Goal: Task Accomplishment & Management: Complete application form

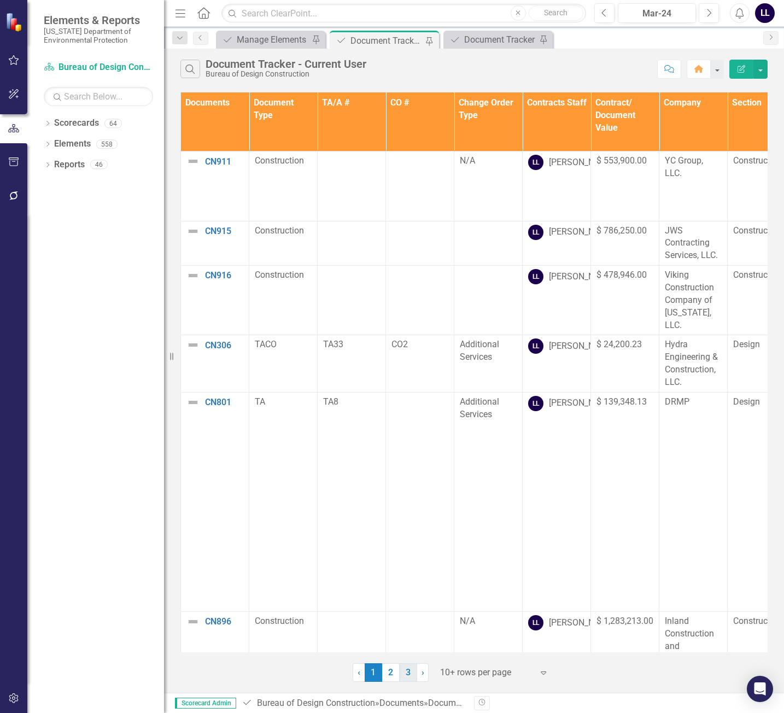
click at [408, 672] on link "3" at bounding box center [407, 672] width 17 height 19
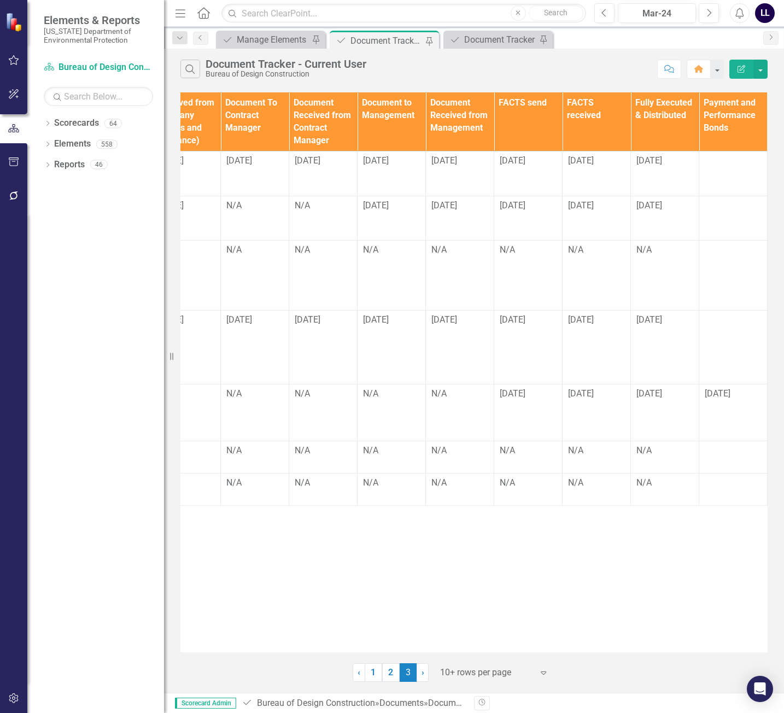
scroll to position [0, 1149]
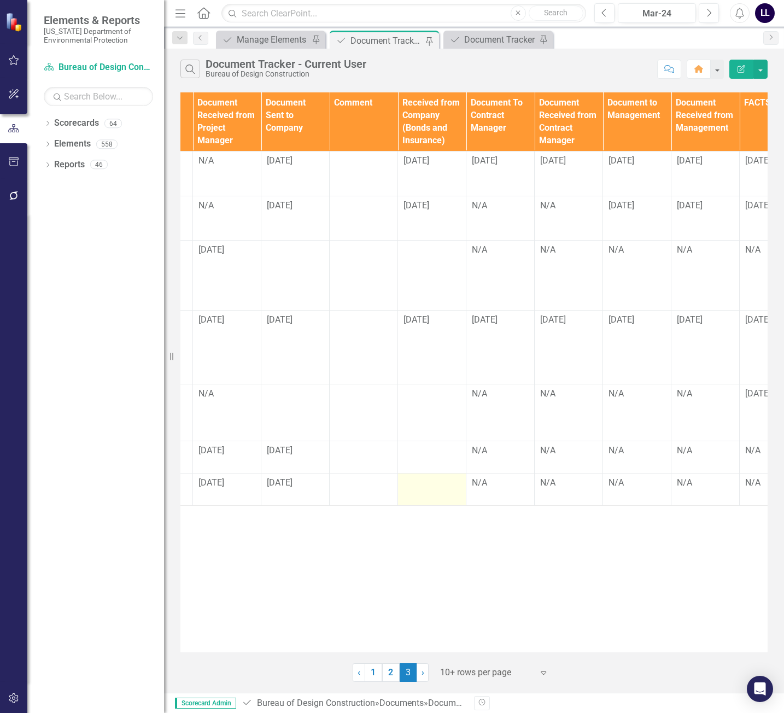
click at [428, 476] on div at bounding box center [431, 482] width 57 height 13
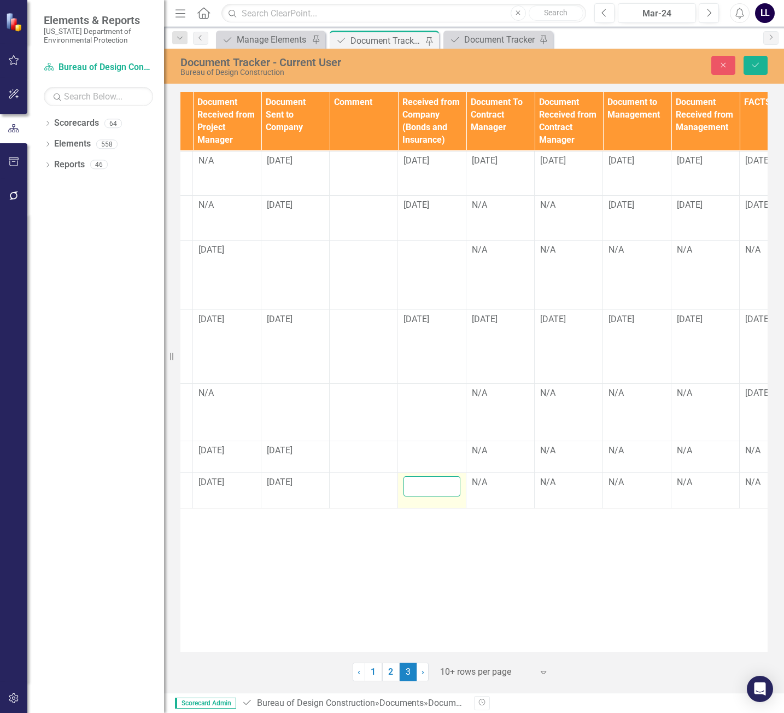
click at [422, 476] on input "text" at bounding box center [431, 486] width 57 height 20
click at [427, 476] on input "[DATE]" at bounding box center [431, 486] width 57 height 20
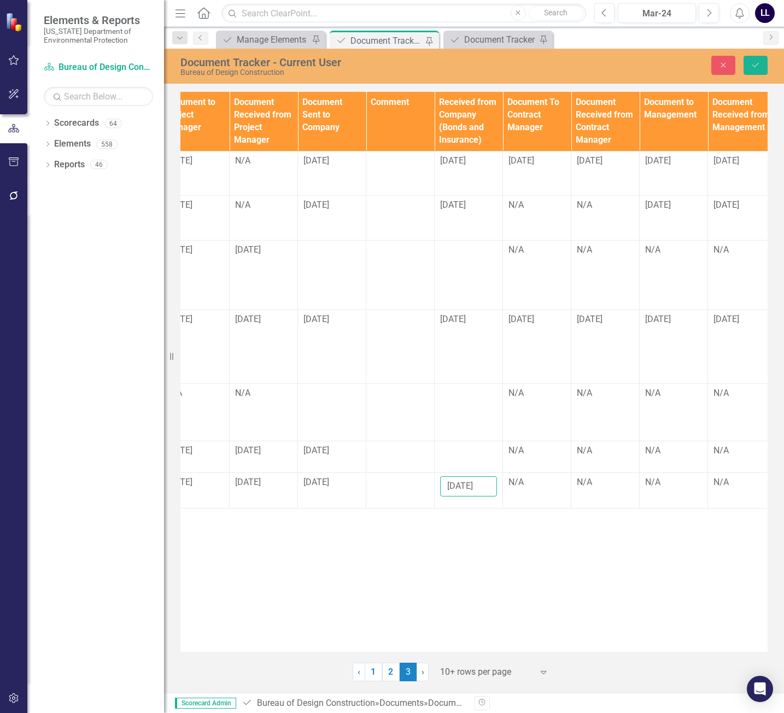
scroll to position [0, 1106]
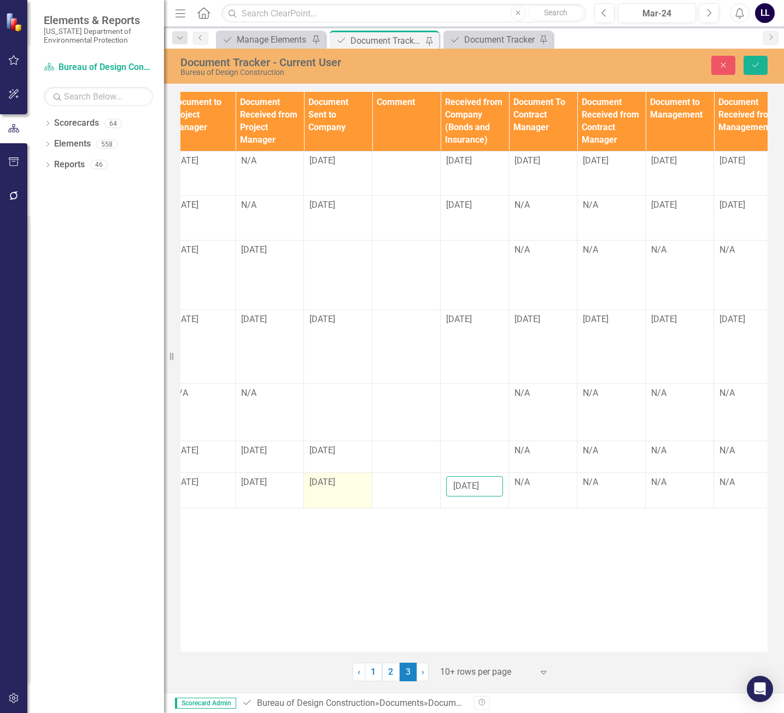
type input "[DATE]"
click at [326, 476] on span "[DATE]" at bounding box center [322, 481] width 26 height 10
click at [327, 476] on span "[DATE]" at bounding box center [322, 481] width 26 height 10
drag, startPoint x: 329, startPoint y: 460, endPoint x: 338, endPoint y: 463, distance: 9.3
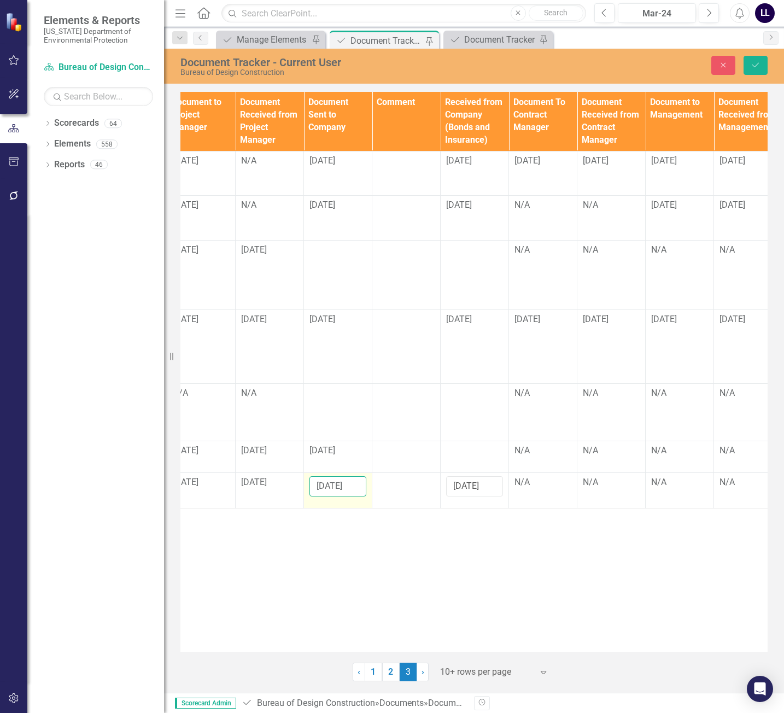
click at [330, 476] on input "[DATE]" at bounding box center [337, 486] width 57 height 20
type input "[DATE]"
click at [551, 476] on div "N/A" at bounding box center [542, 482] width 57 height 13
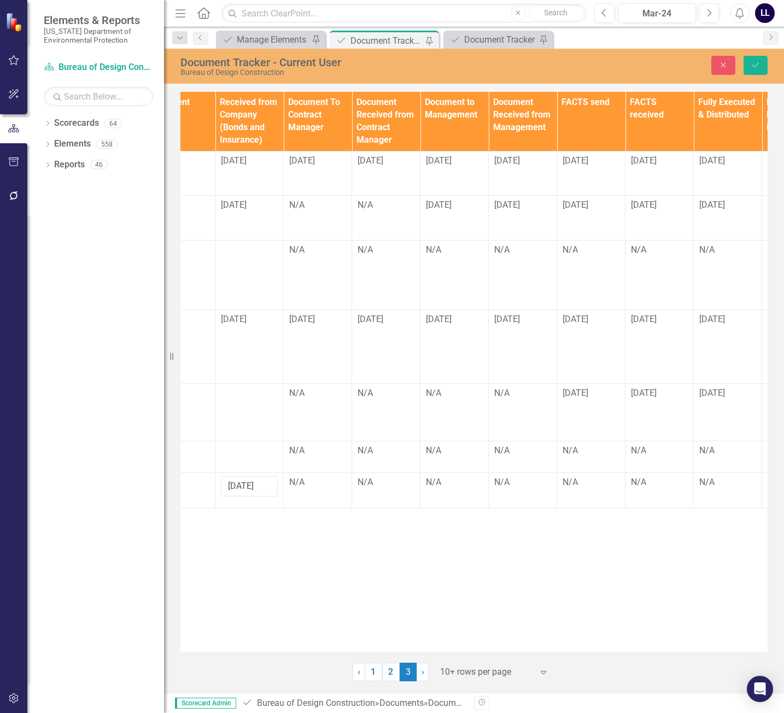
scroll to position [0, 1334]
click at [308, 476] on div "N/A" at bounding box center [315, 482] width 57 height 13
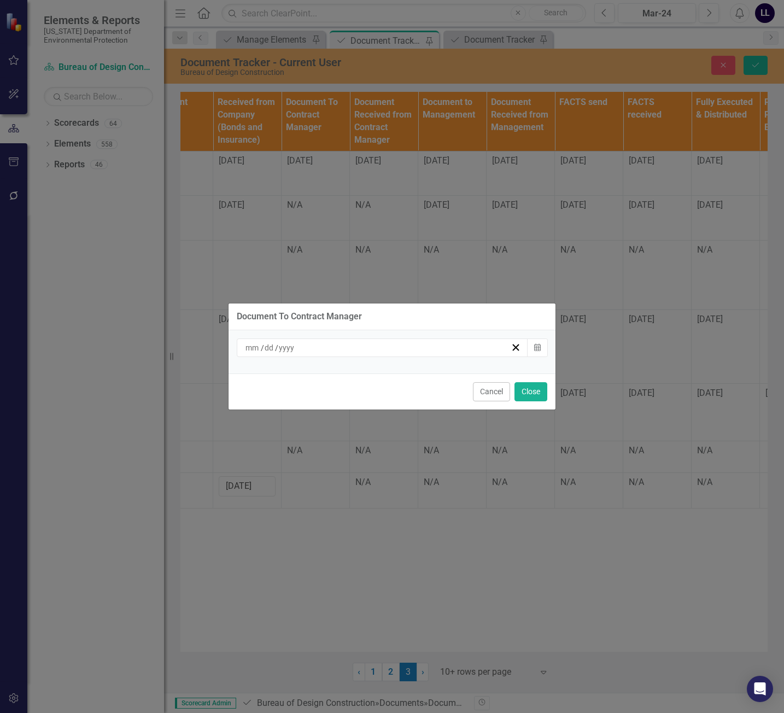
click at [405, 351] on div "/ /" at bounding box center [377, 347] width 267 height 11
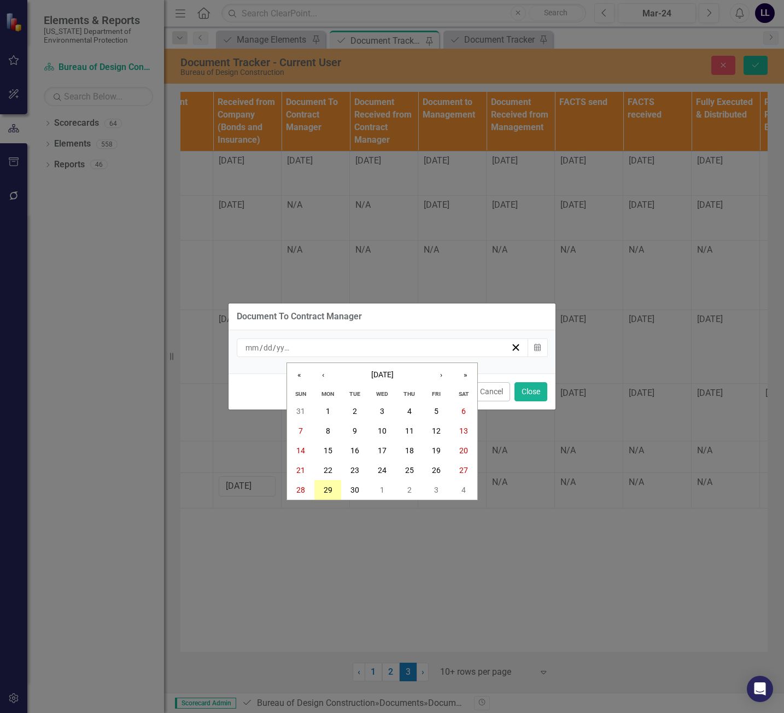
click at [330, 492] on abbr "29" at bounding box center [327, 489] width 9 height 9
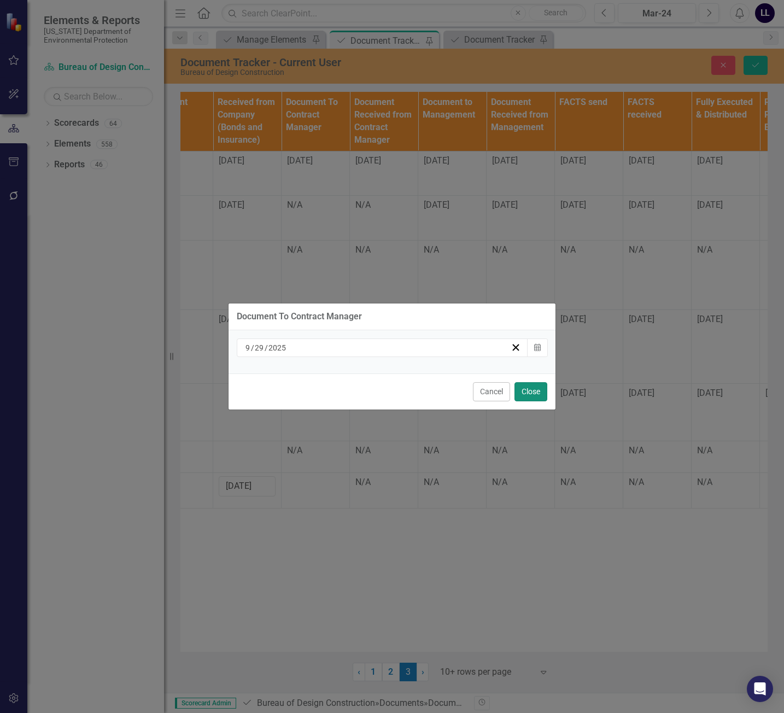
click at [538, 386] on button "Close" at bounding box center [530, 391] width 33 height 19
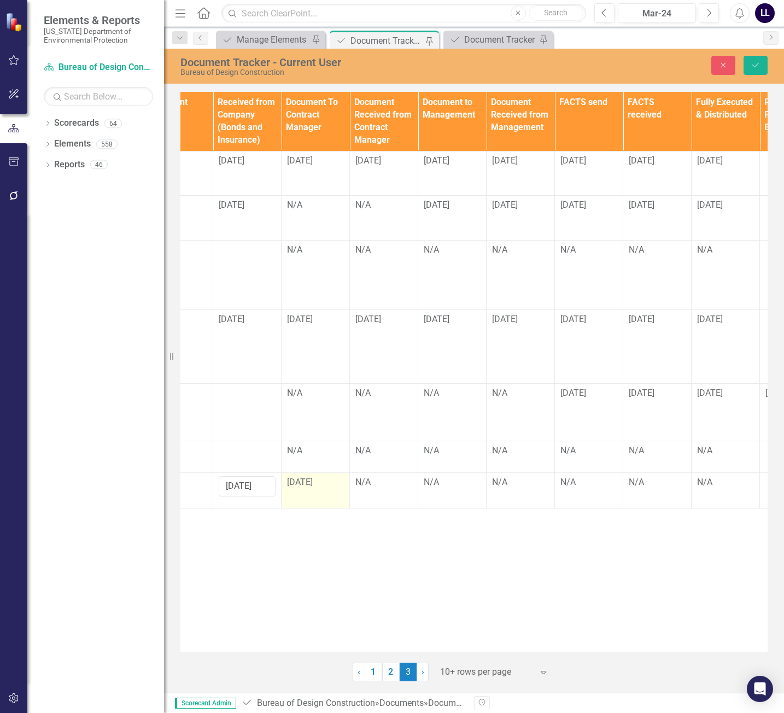
click at [307, 476] on span "[DATE]" at bounding box center [300, 481] width 26 height 10
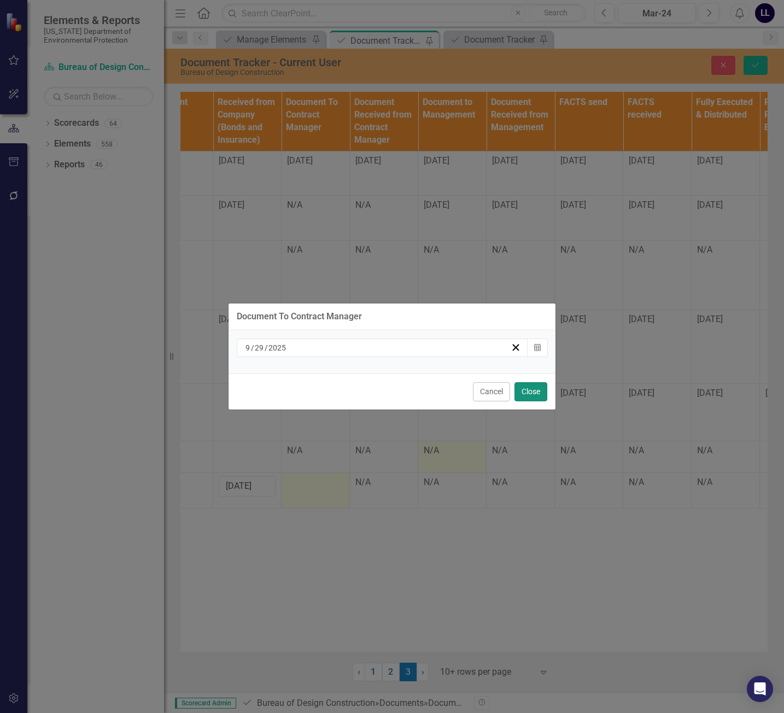
drag, startPoint x: 538, startPoint y: 391, endPoint x: 453, endPoint y: 446, distance: 101.3
click at [538, 392] on button "Close" at bounding box center [530, 391] width 33 height 19
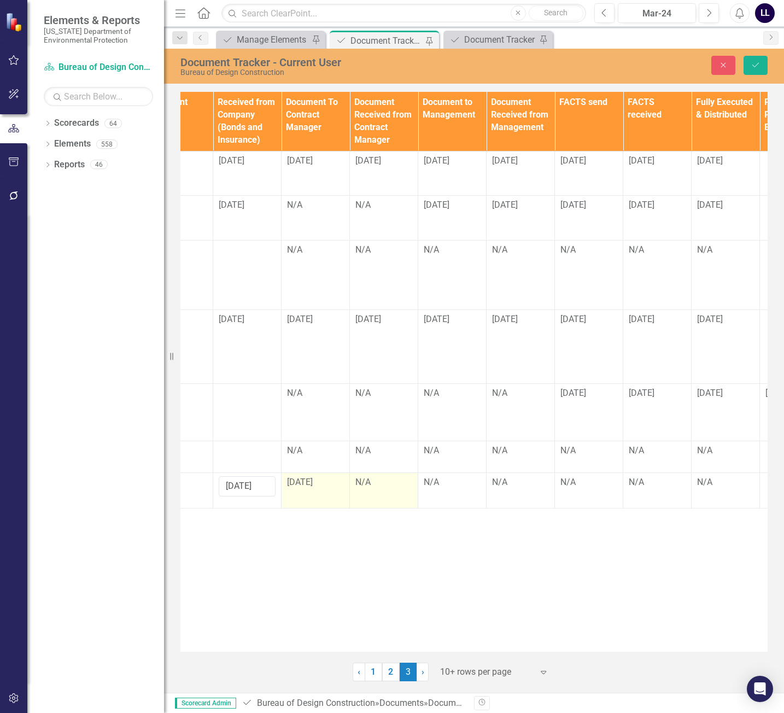
click at [380, 476] on div "N/A" at bounding box center [383, 482] width 57 height 13
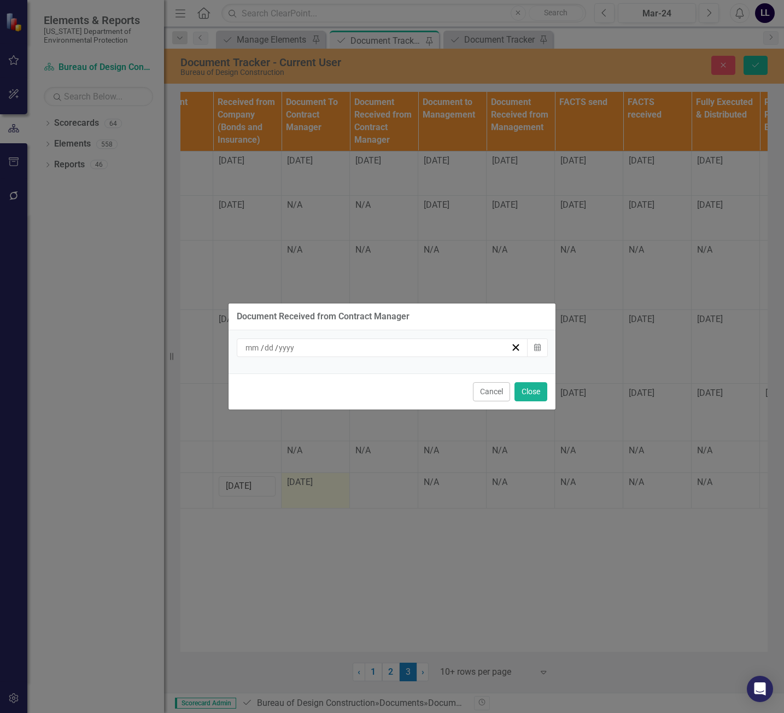
click at [469, 350] on div "/ /" at bounding box center [377, 347] width 267 height 11
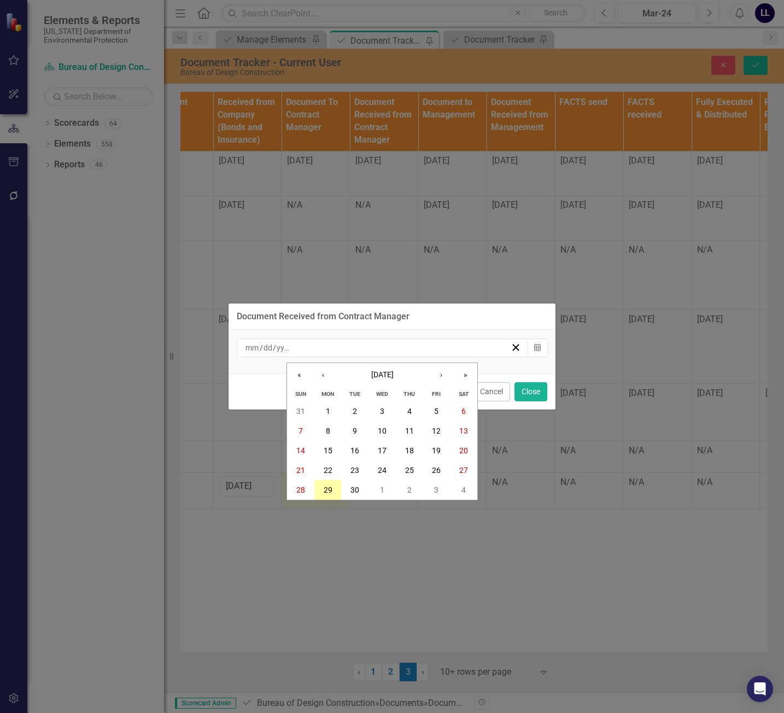
click at [335, 490] on button "29" at bounding box center [327, 490] width 27 height 20
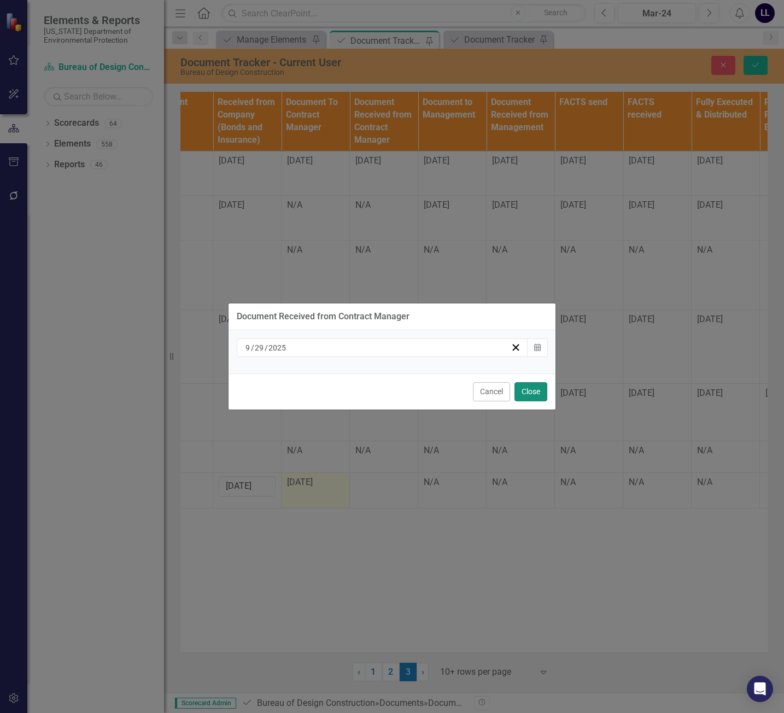
click at [522, 390] on button "Close" at bounding box center [530, 391] width 33 height 19
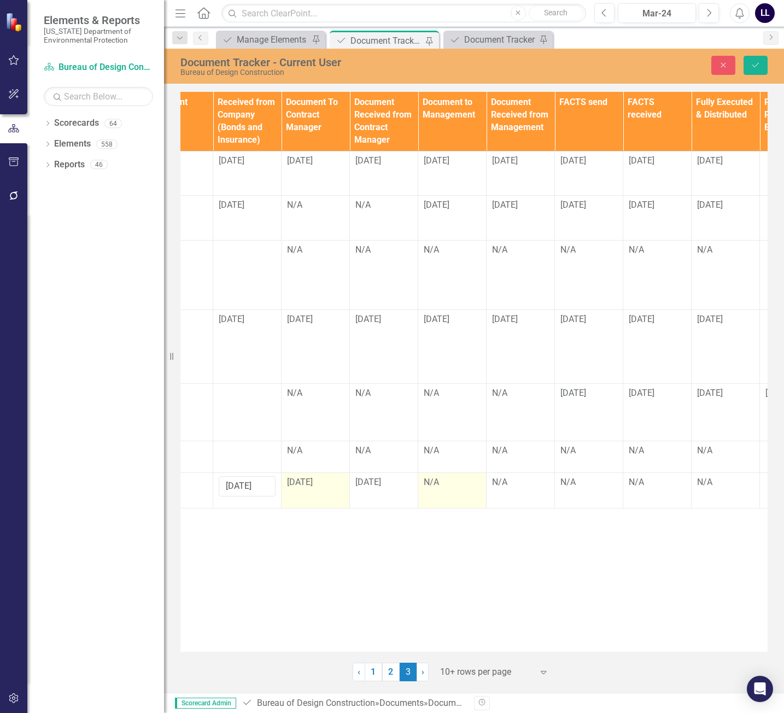
click at [444, 473] on td "N/A" at bounding box center [452, 491] width 68 height 36
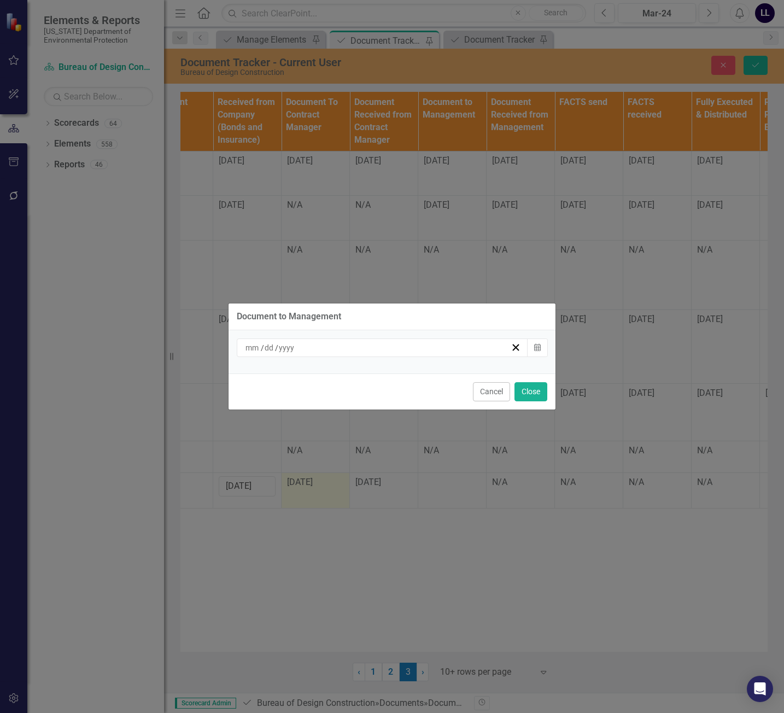
click at [349, 349] on div "/ /" at bounding box center [377, 347] width 267 height 11
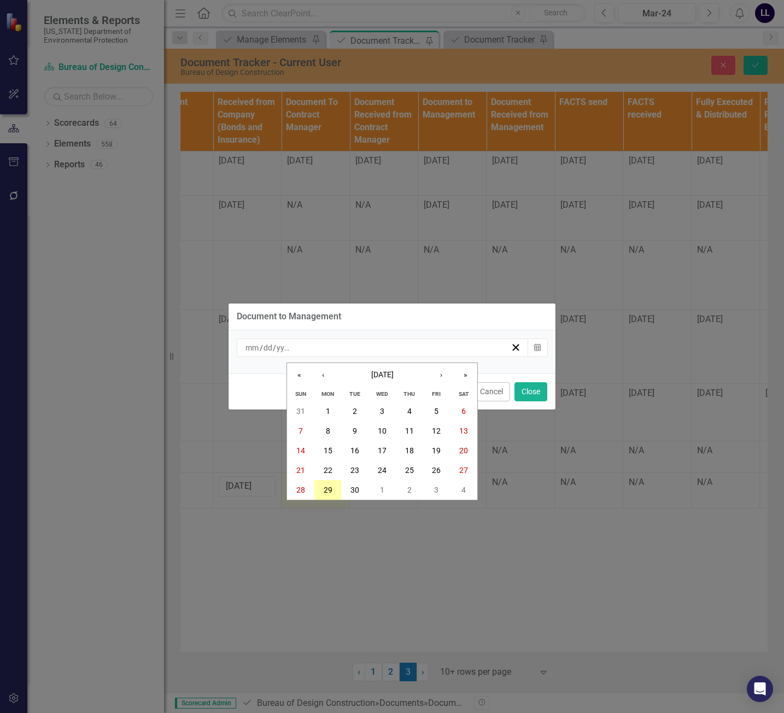
click at [328, 492] on abbr "29" at bounding box center [327, 489] width 9 height 9
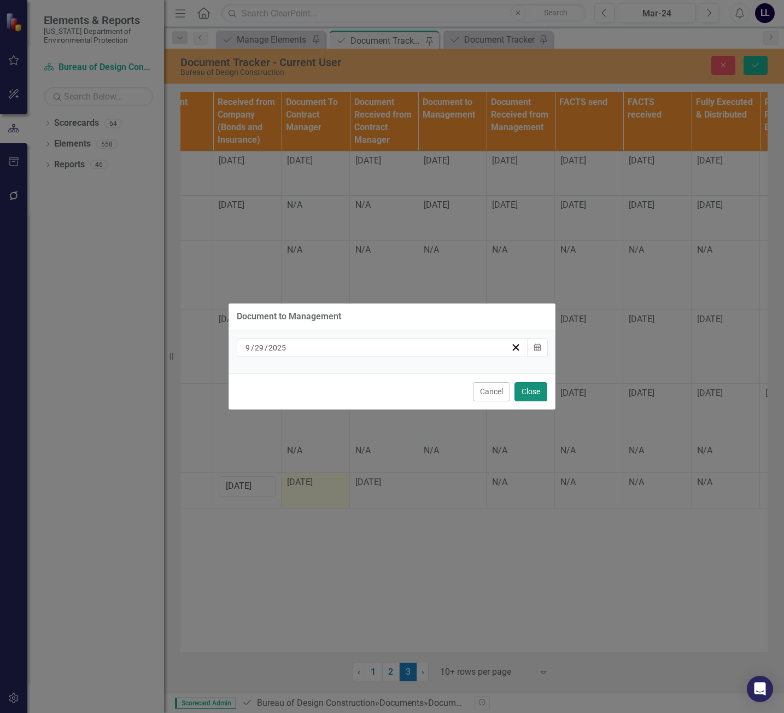
click at [540, 392] on button "Close" at bounding box center [530, 391] width 33 height 19
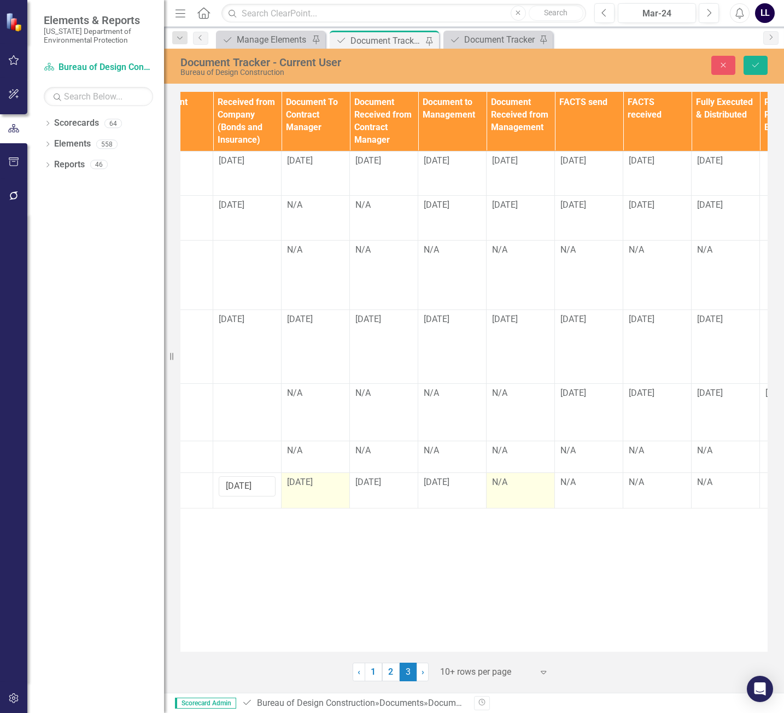
click at [509, 476] on div "N/A" at bounding box center [520, 482] width 57 height 13
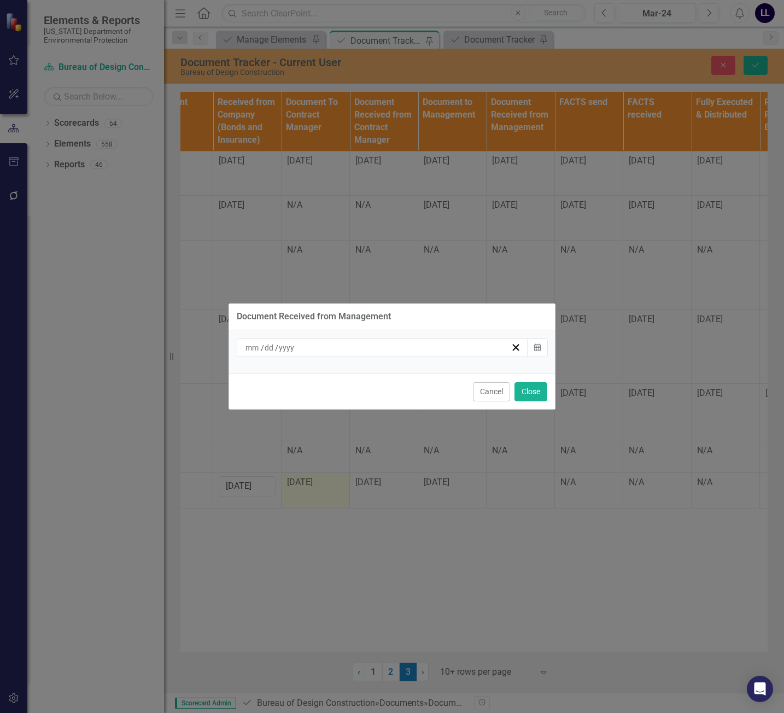
click at [353, 350] on div "/ /" at bounding box center [377, 347] width 267 height 11
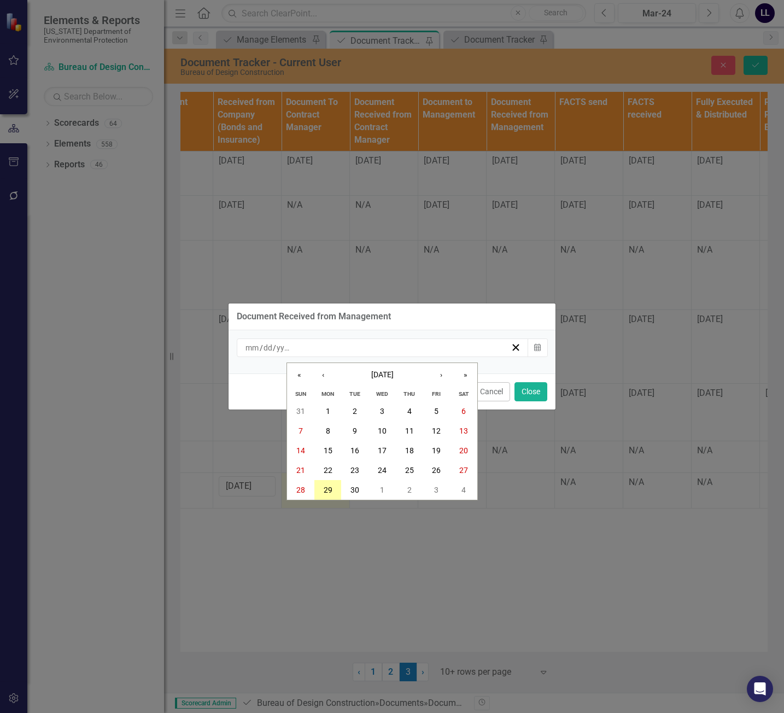
click at [336, 486] on button "29" at bounding box center [327, 490] width 27 height 20
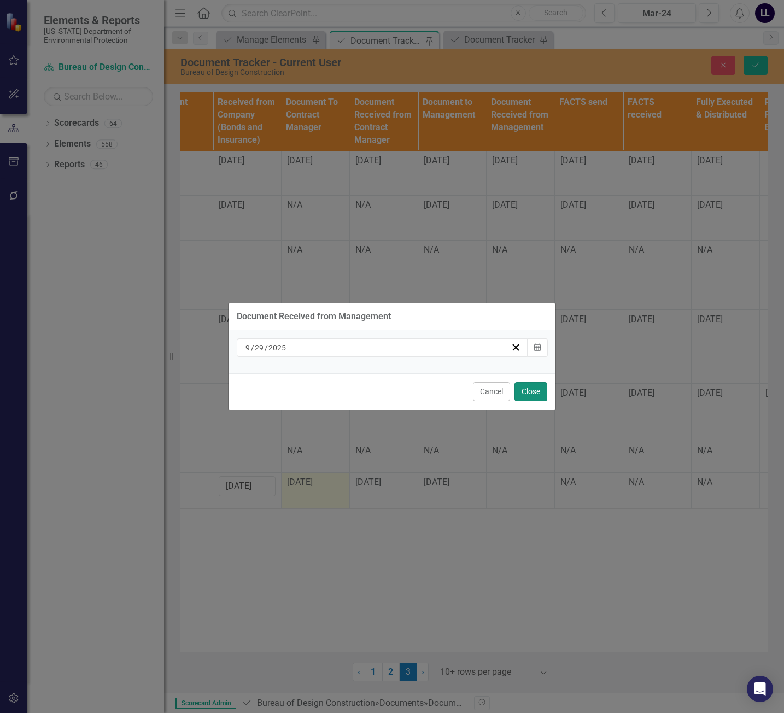
click at [540, 388] on button "Close" at bounding box center [530, 391] width 33 height 19
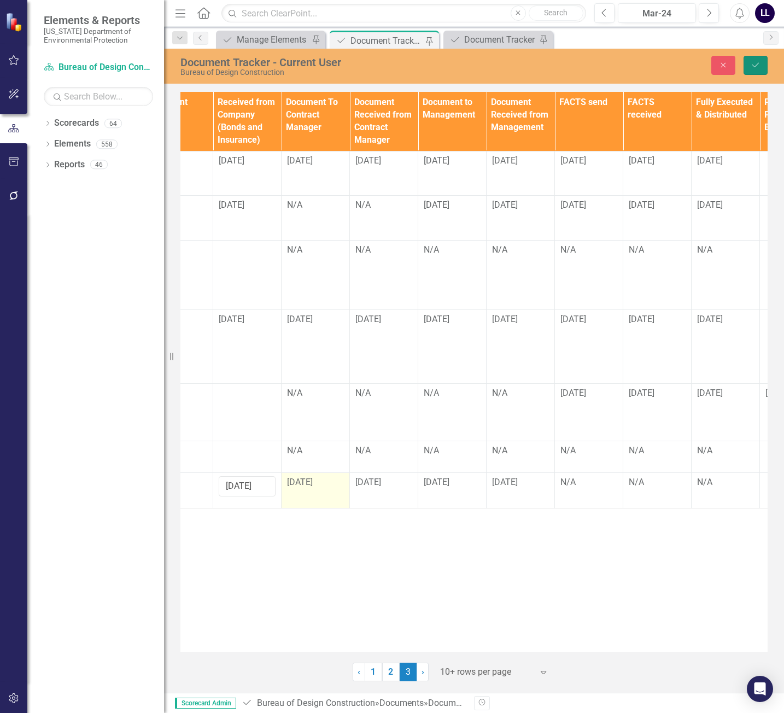
click at [754, 69] on button "Save" at bounding box center [755, 65] width 24 height 19
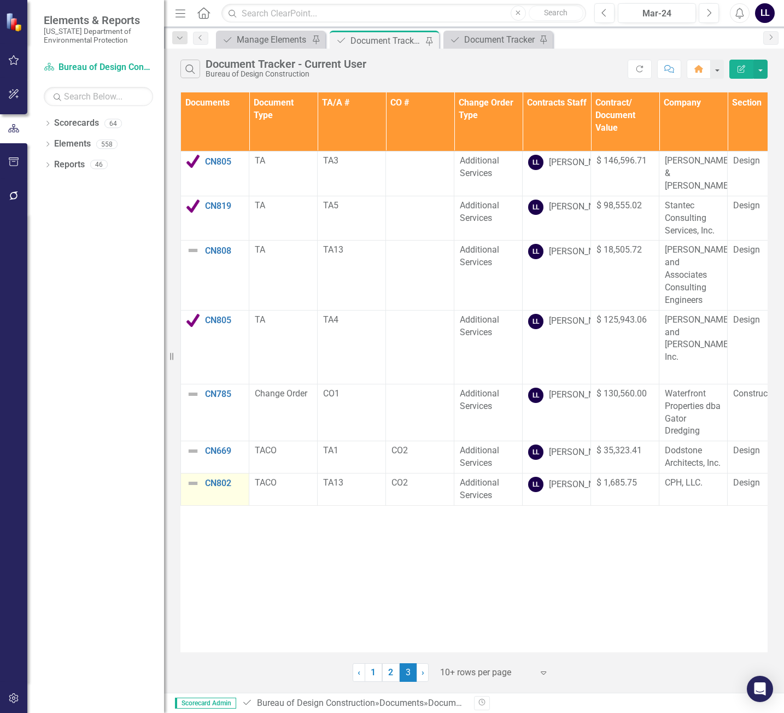
click at [193, 476] on img at bounding box center [192, 482] width 13 height 13
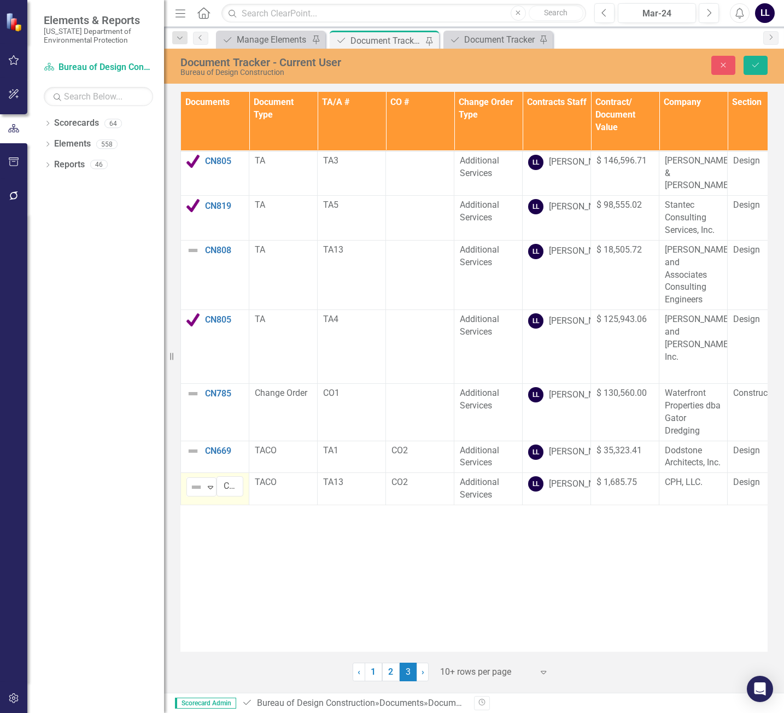
click at [193, 480] on img at bounding box center [196, 486] width 13 height 13
click at [228, 519] on div "Routing" at bounding box center [231, 517] width 30 height 13
click at [751, 66] on icon "Save" at bounding box center [755, 65] width 10 height 8
